Goal: Information Seeking & Learning: Learn about a topic

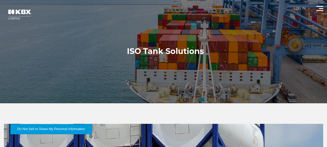
click at [318, 11] on div at bounding box center [165, 51] width 331 height 103
click at [318, 10] on span at bounding box center [319, 10] width 7 height 1
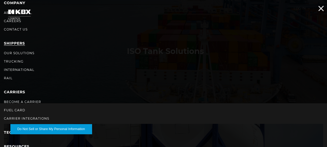
scroll to position [35, 0]
click at [29, 53] on link "Our Solutions" at bounding box center [19, 53] width 30 height 4
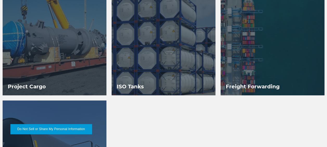
scroll to position [558, 0]
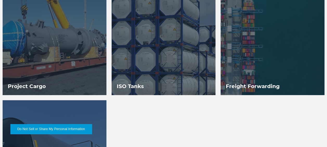
click at [139, 82] on h3 "ISO Tanks" at bounding box center [130, 86] width 37 height 18
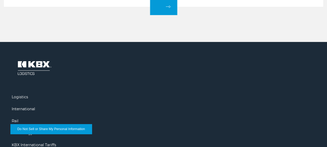
scroll to position [990, 0]
